Goal: Task Accomplishment & Management: Manage account settings

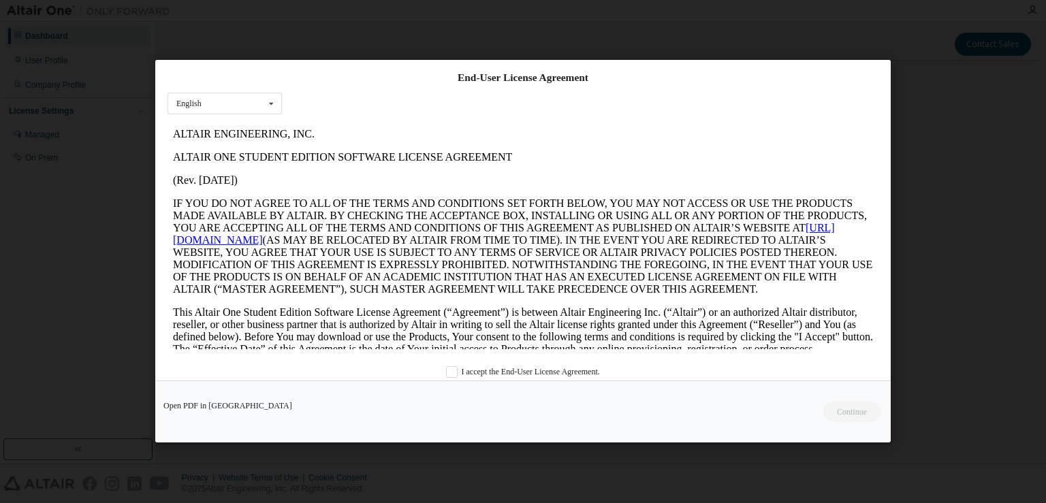
scroll to position [22, 0]
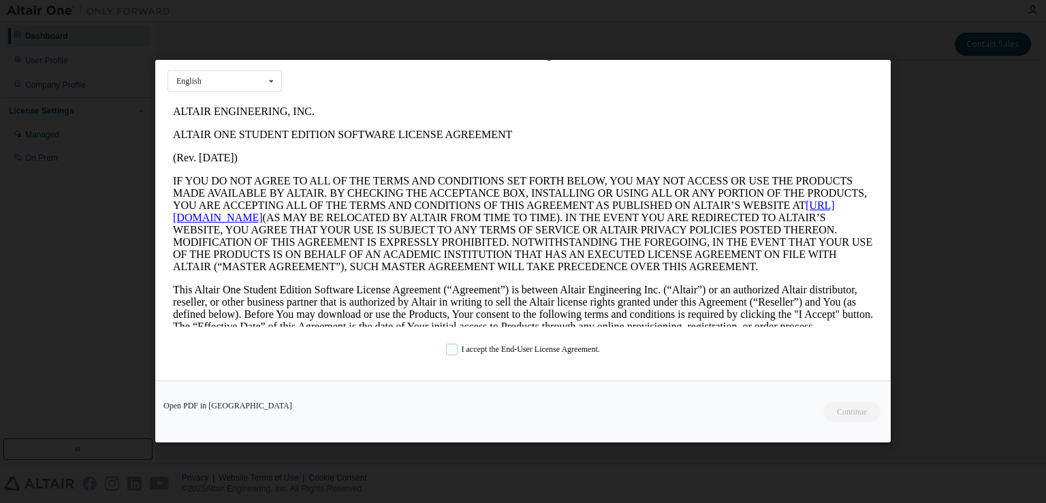
click at [466, 345] on label "I accept the End-User License Agreement." at bounding box center [523, 350] width 154 height 12
click at [836, 409] on button "Continue" at bounding box center [851, 412] width 59 height 20
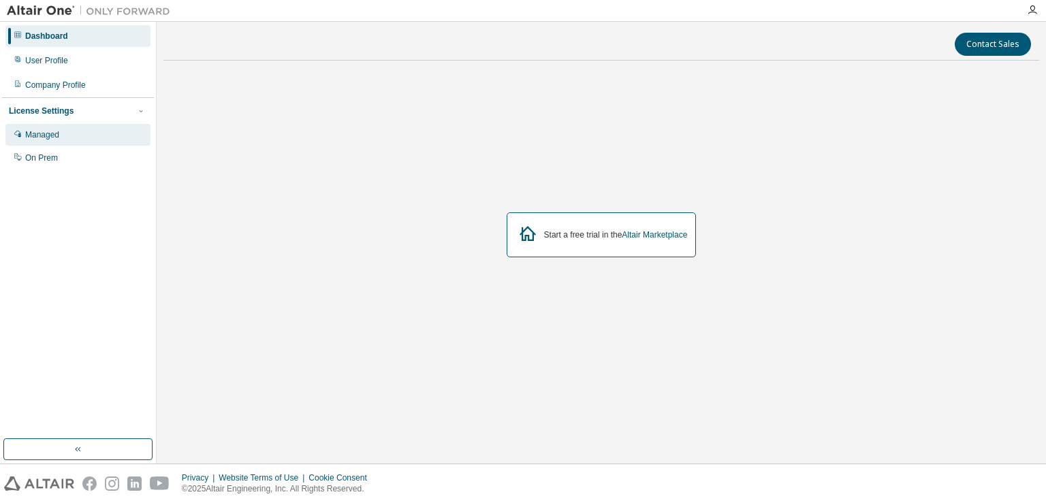
click at [48, 130] on div "Managed" at bounding box center [42, 134] width 34 height 11
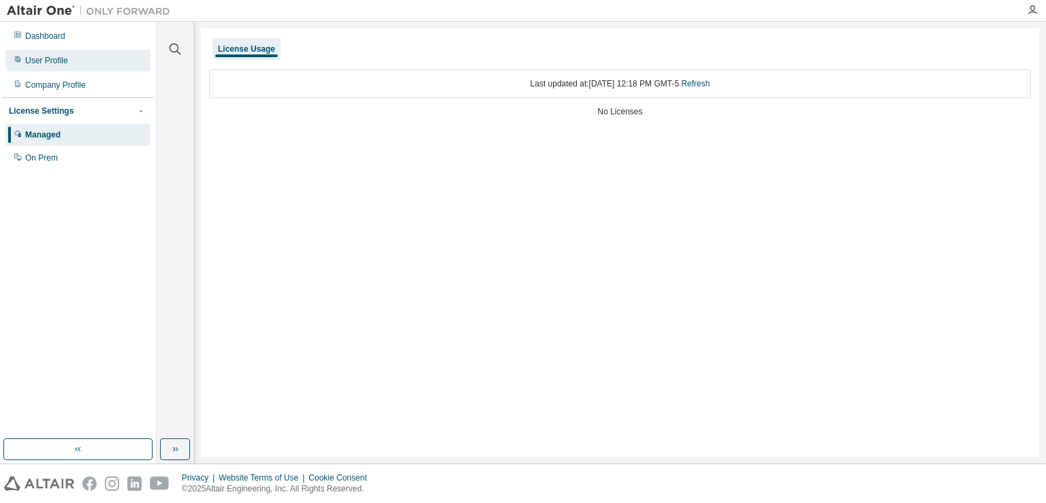
click at [44, 52] on div "User Profile" at bounding box center [77, 61] width 145 height 22
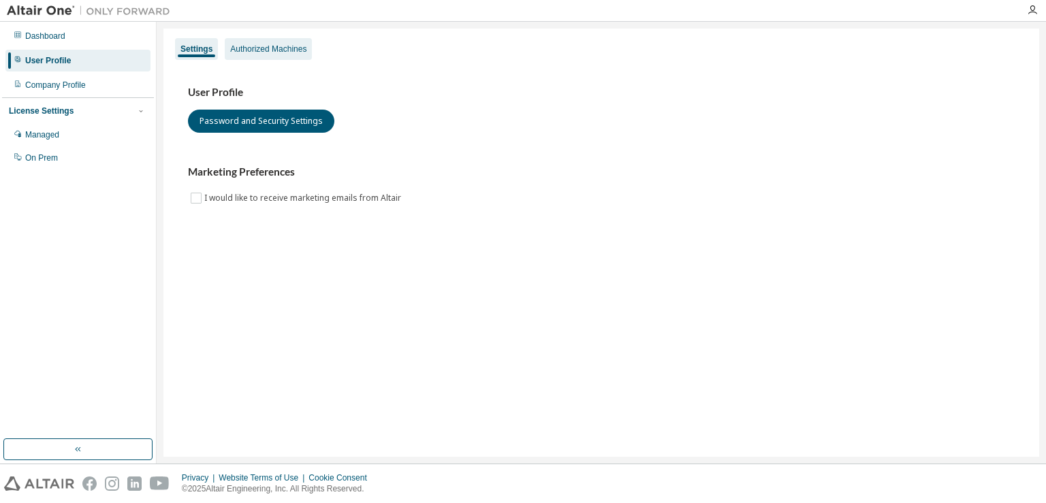
click at [238, 46] on div "Authorized Machines" at bounding box center [268, 49] width 76 height 11
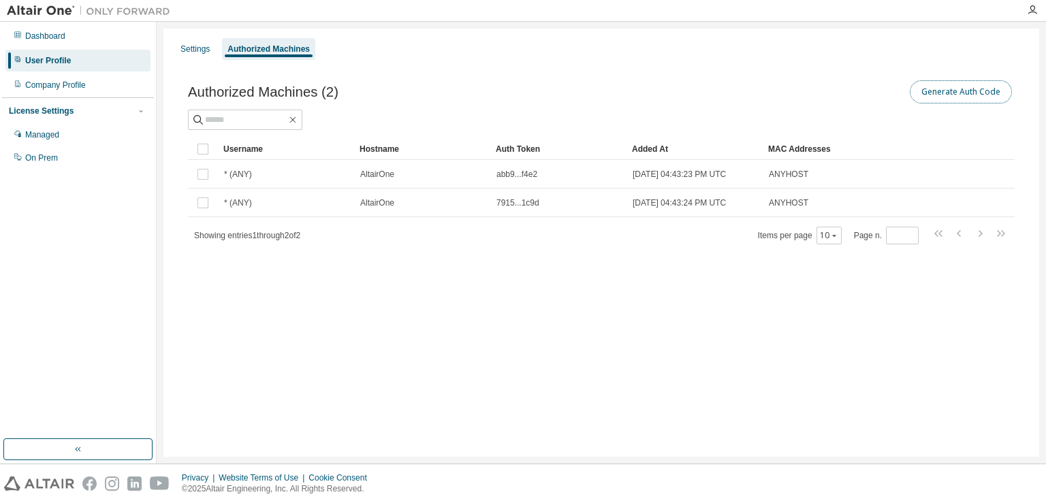
click at [991, 88] on button "Generate Auth Code" at bounding box center [961, 91] width 102 height 23
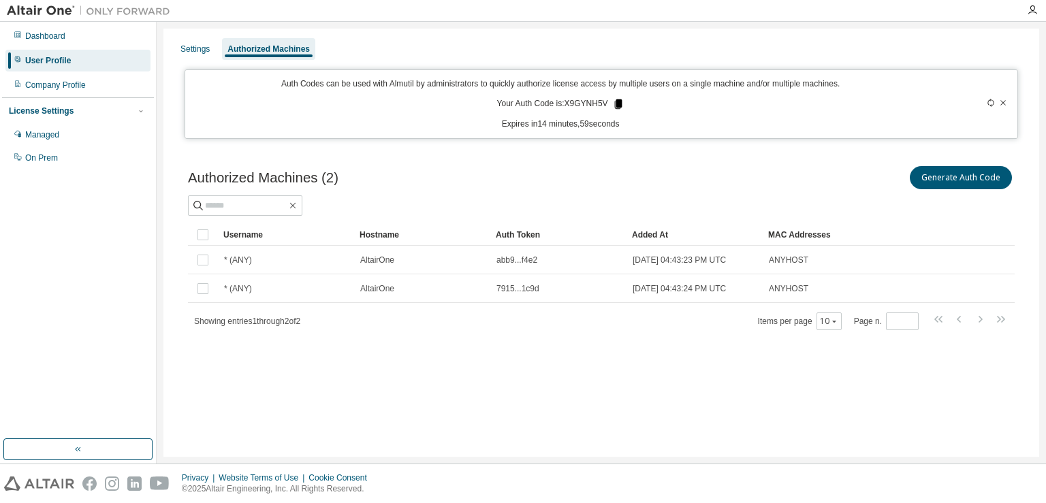
click at [615, 102] on icon at bounding box center [617, 104] width 7 height 10
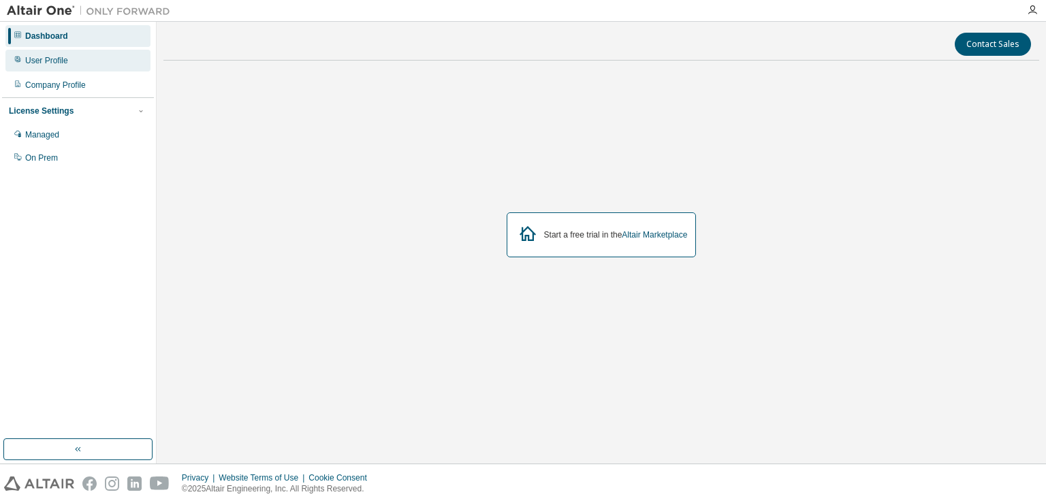
click at [71, 61] on div "User Profile" at bounding box center [77, 61] width 145 height 22
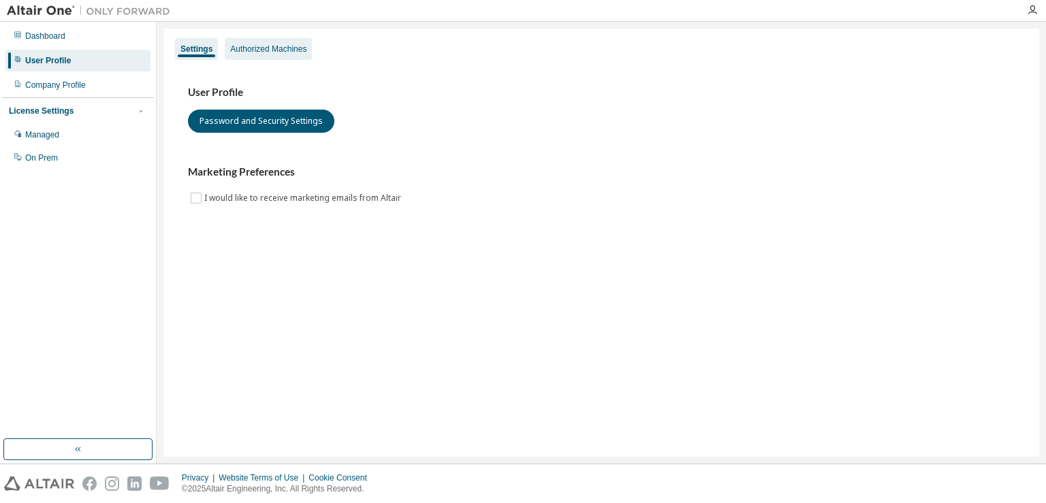
click at [270, 48] on div "Authorized Machines" at bounding box center [268, 49] width 76 height 11
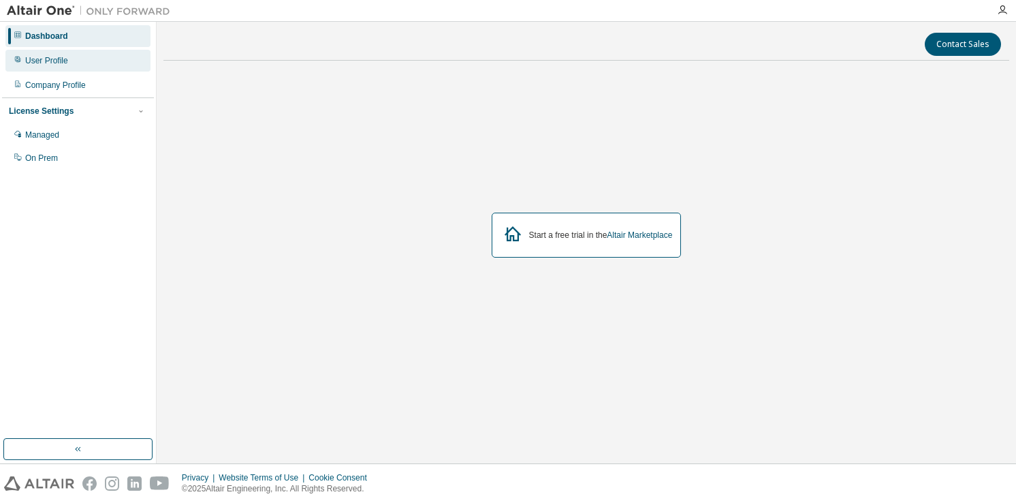
click at [62, 60] on div "User Profile" at bounding box center [46, 60] width 43 height 11
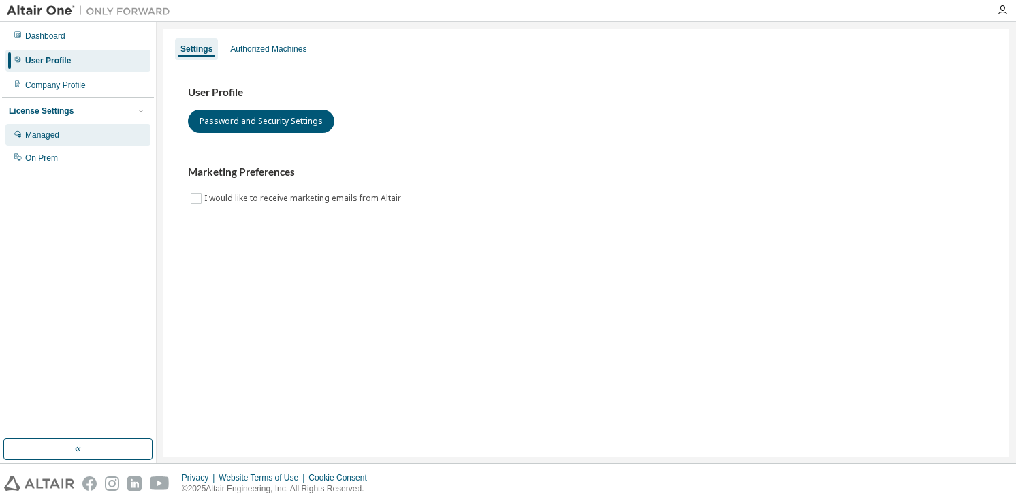
click at [56, 138] on div "Managed" at bounding box center [42, 134] width 34 height 11
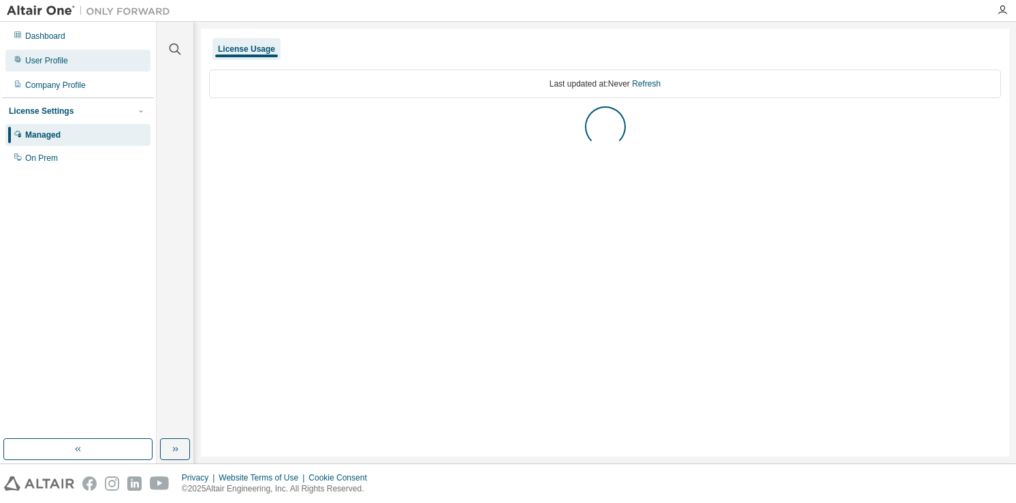
click at [81, 60] on div "User Profile" at bounding box center [77, 61] width 145 height 22
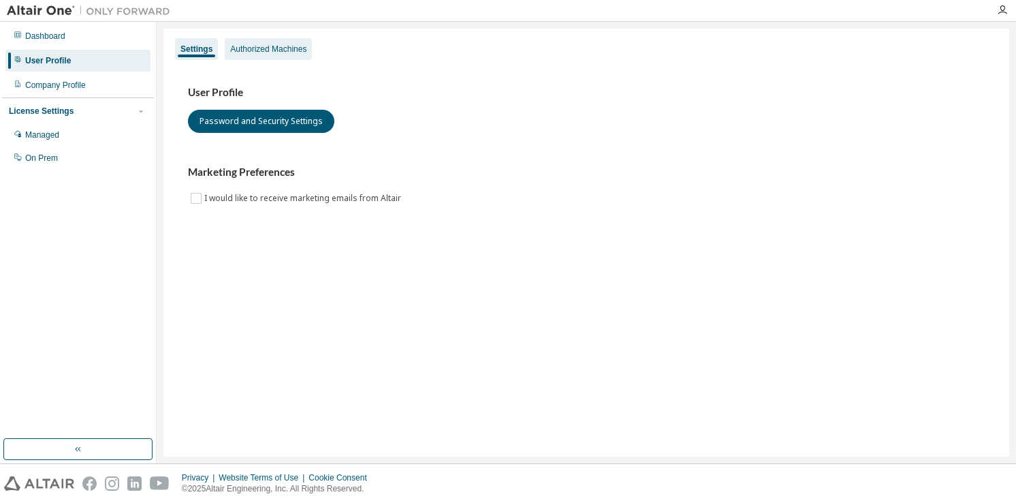
click at [258, 57] on div "Authorized Machines" at bounding box center [268, 49] width 87 height 22
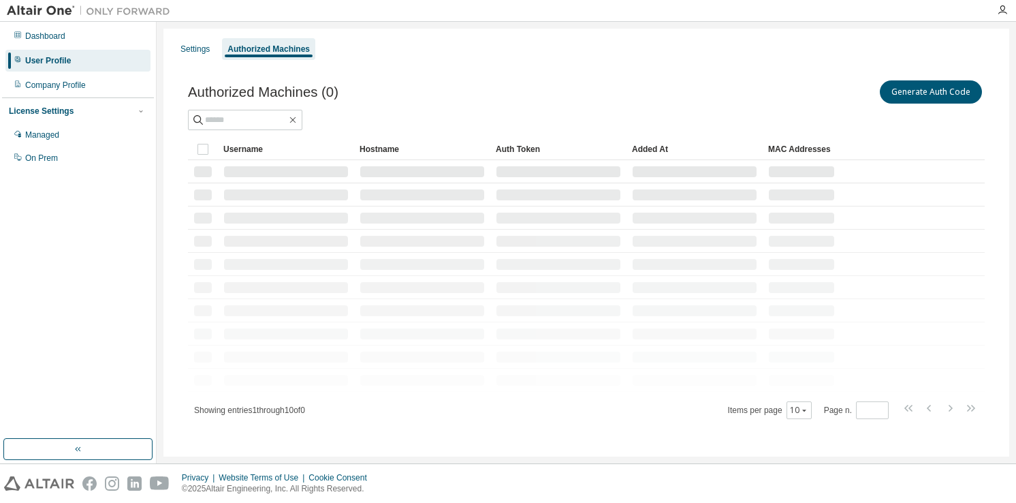
click at [258, 57] on div "Authorized Machines" at bounding box center [268, 49] width 93 height 22
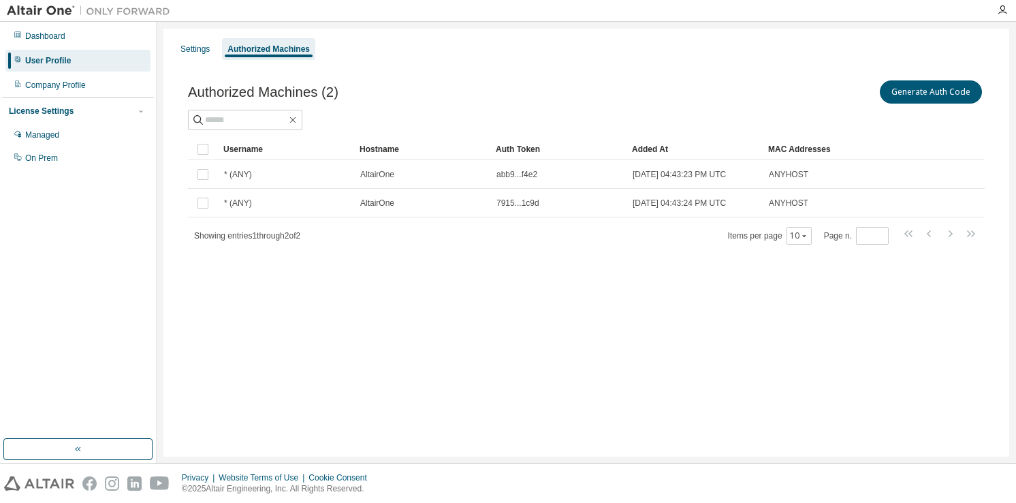
click at [498, 343] on div "Settings Authorized Machines Authorized Machines (2) Generate Auth Code Clear L…" at bounding box center [586, 243] width 846 height 428
click at [76, 84] on div "Company Profile" at bounding box center [55, 85] width 61 height 11
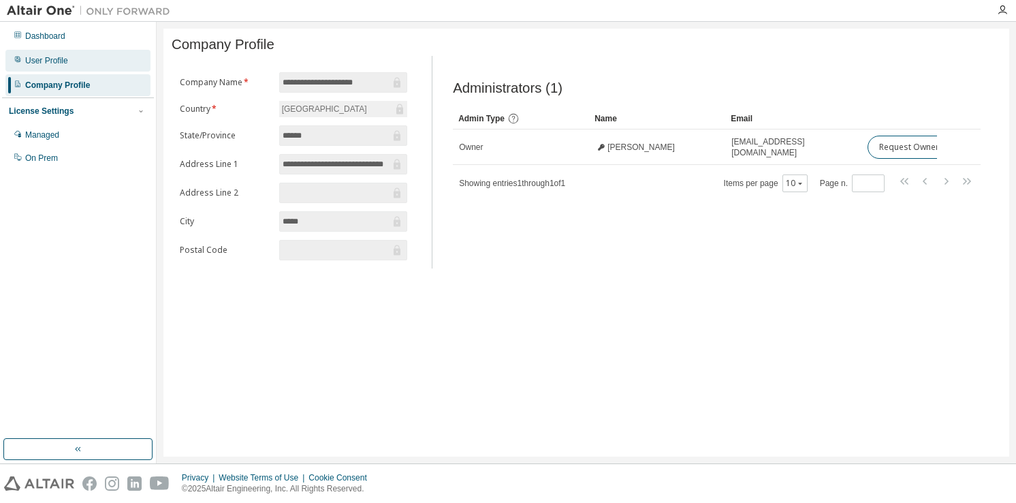
click at [57, 66] on div "User Profile" at bounding box center [77, 61] width 145 height 22
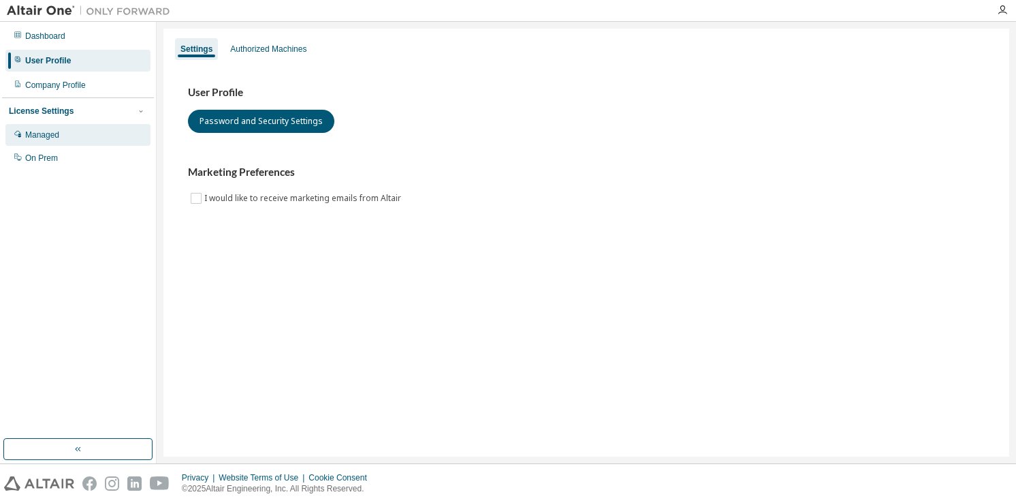
click at [56, 137] on div "Managed" at bounding box center [42, 134] width 34 height 11
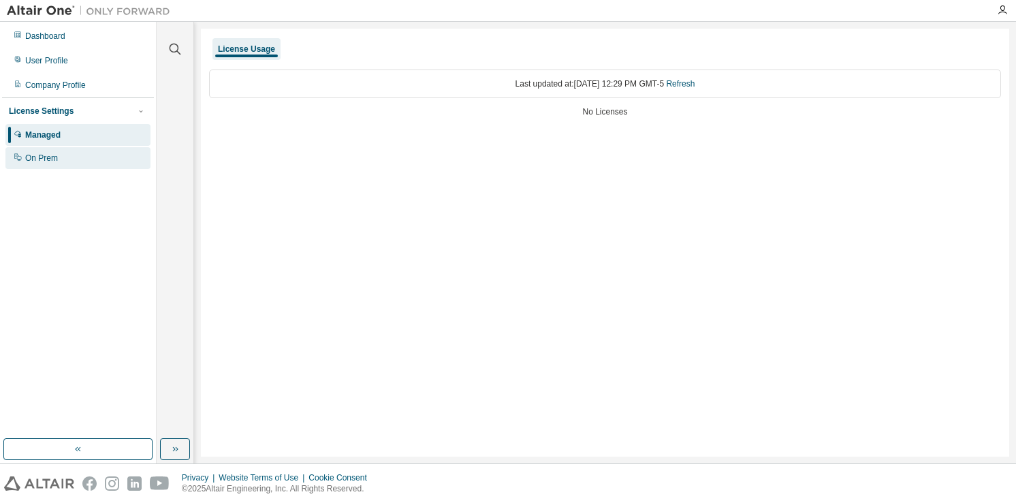
click at [61, 159] on div "On Prem" at bounding box center [77, 158] width 145 height 22
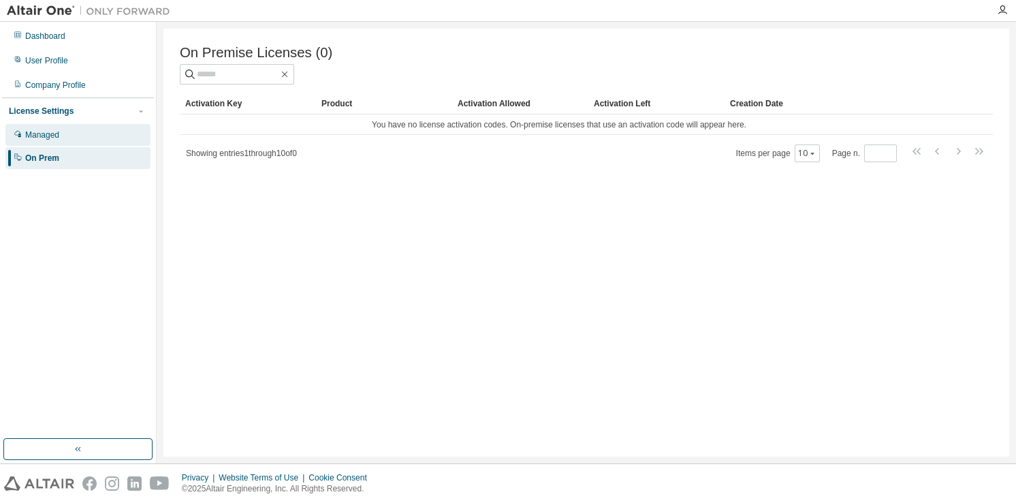
click at [55, 133] on div "Managed" at bounding box center [42, 134] width 34 height 11
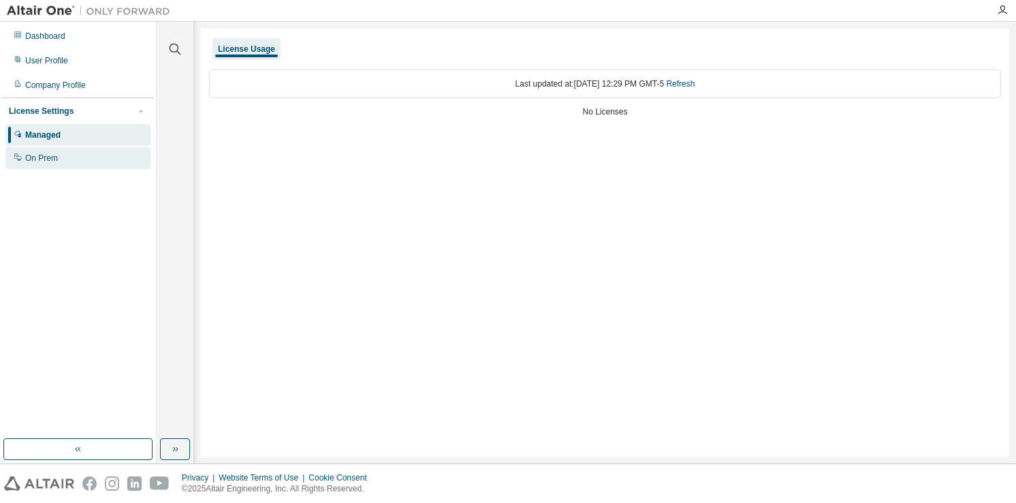
click at [48, 158] on div "On Prem" at bounding box center [41, 158] width 33 height 11
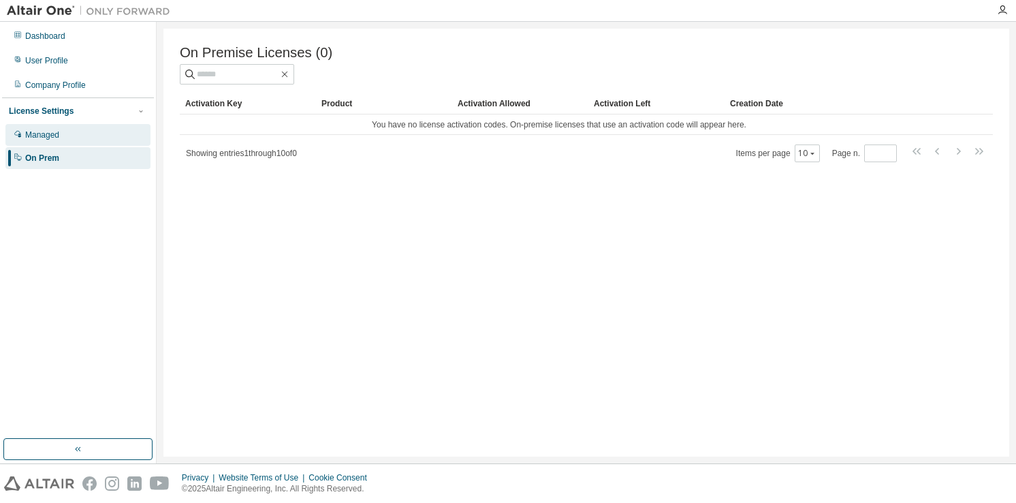
click at [62, 128] on div "Managed" at bounding box center [77, 135] width 145 height 22
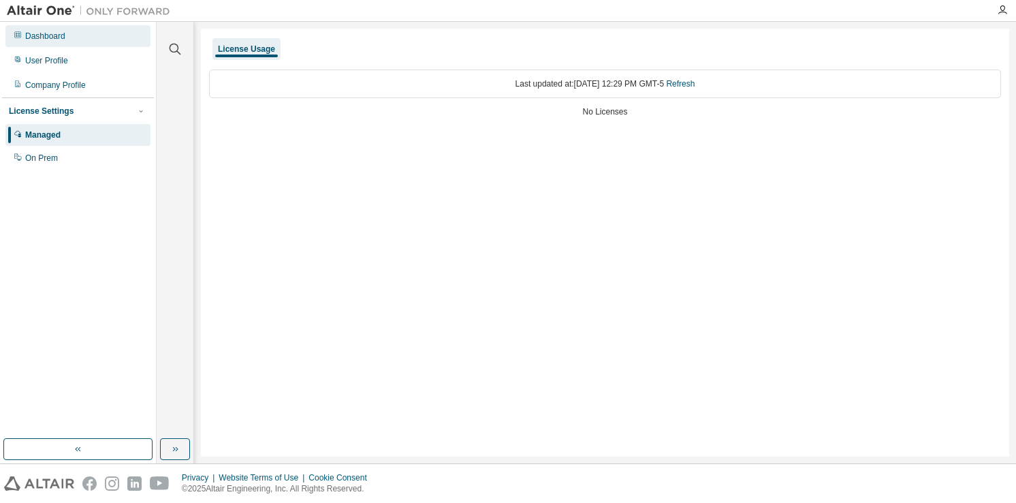
click at [57, 33] on div "Dashboard" at bounding box center [45, 36] width 40 height 11
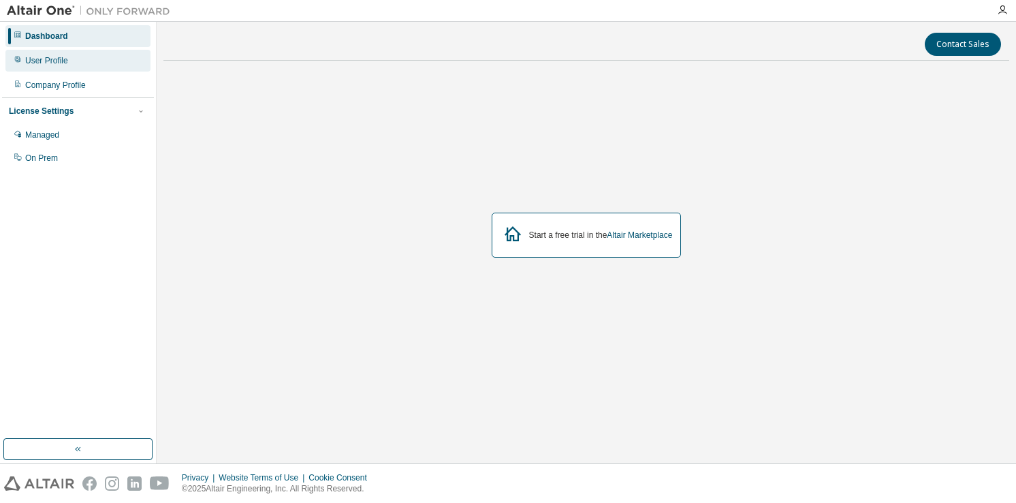
click at [46, 65] on div "User Profile" at bounding box center [46, 60] width 43 height 11
